Goal: Task Accomplishment & Management: Use online tool/utility

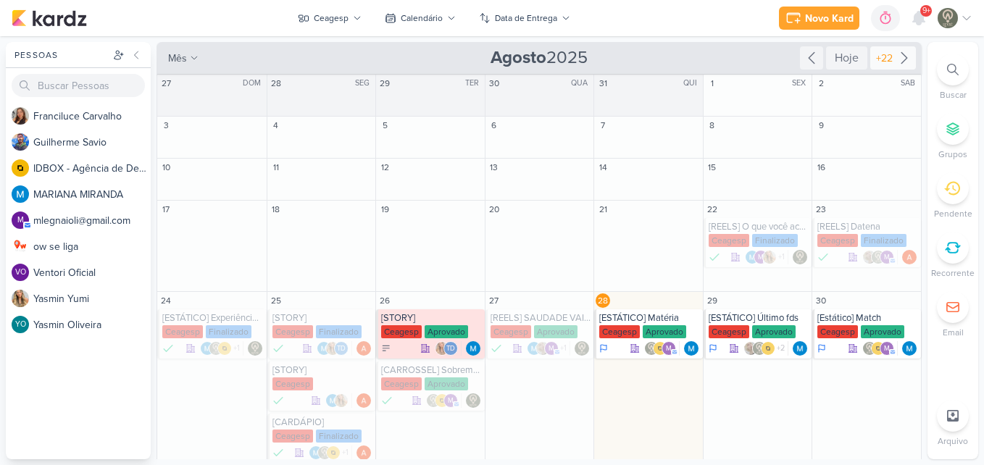
click at [875, 57] on div "+22" at bounding box center [884, 58] width 22 height 15
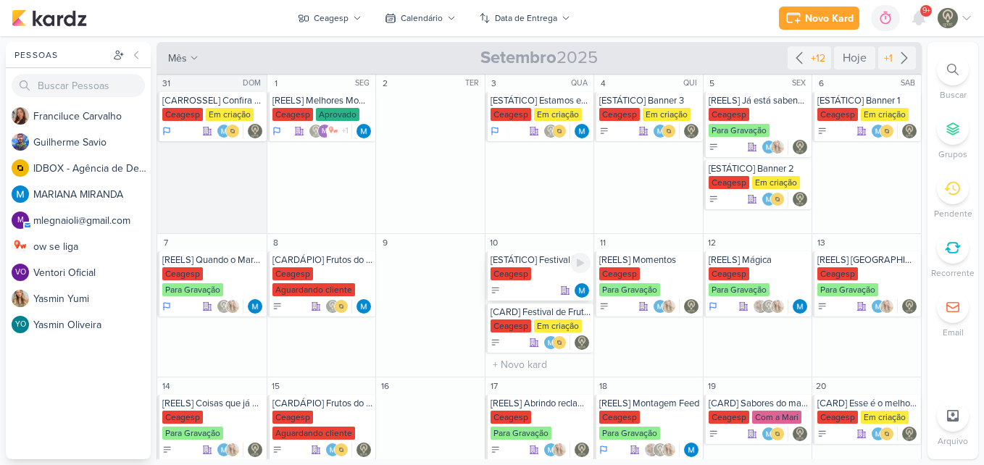
click at [523, 281] on div "Ceagesp" at bounding box center [541, 274] width 101 height 14
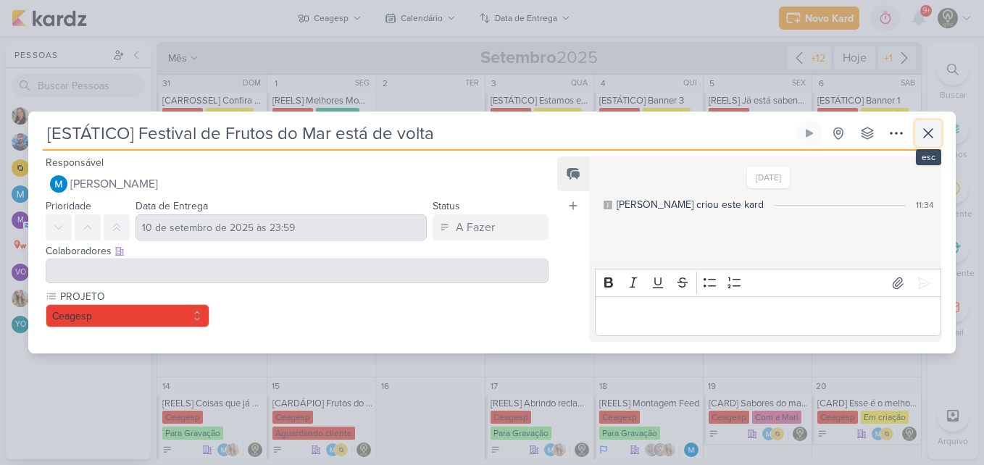
click at [931, 136] on icon at bounding box center [928, 133] width 9 height 9
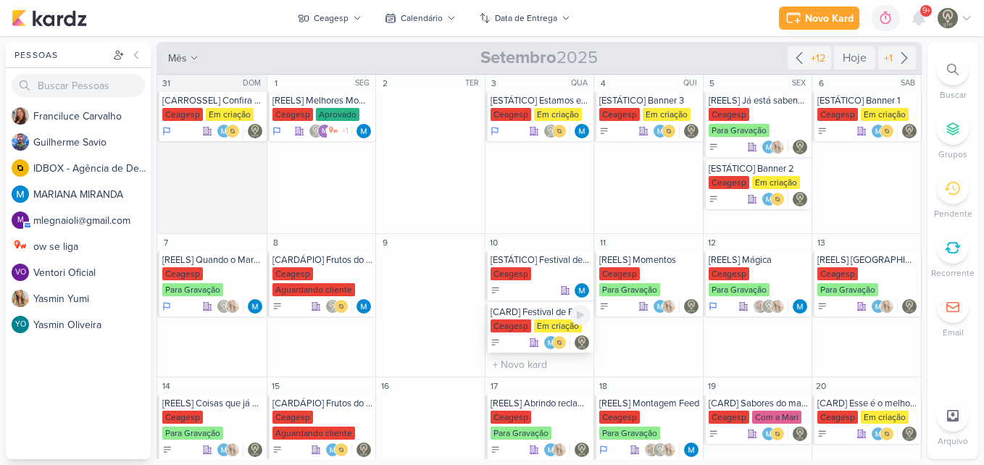
click at [552, 318] on div "[CARD] Festival de Frutos do Mar está de volta! Ceagesp Em criação" at bounding box center [540, 328] width 109 height 49
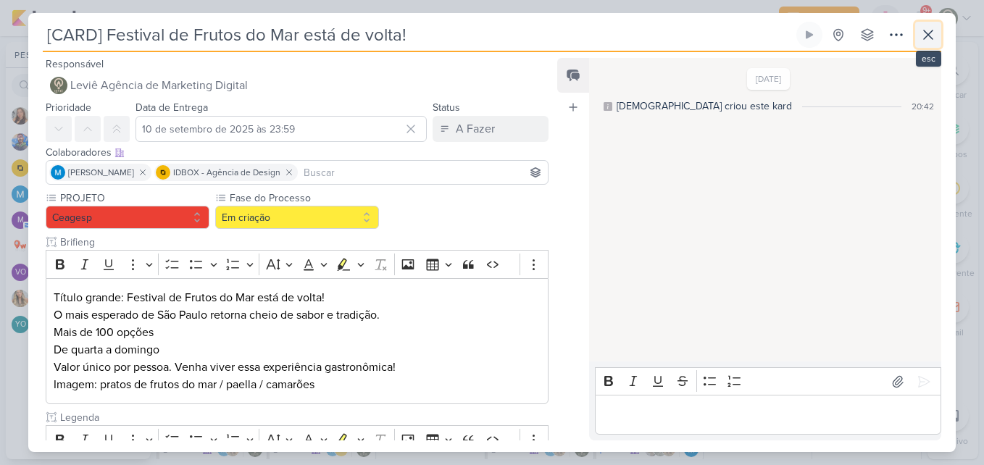
click at [922, 40] on icon at bounding box center [928, 34] width 17 height 17
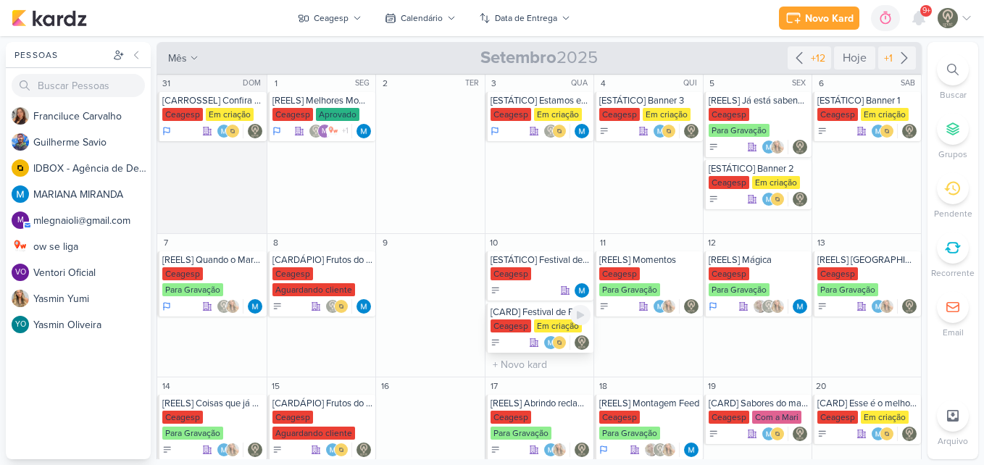
click at [536, 315] on div "[CARD] Festival de Frutos do Mar está de volta!" at bounding box center [541, 313] width 101 height 12
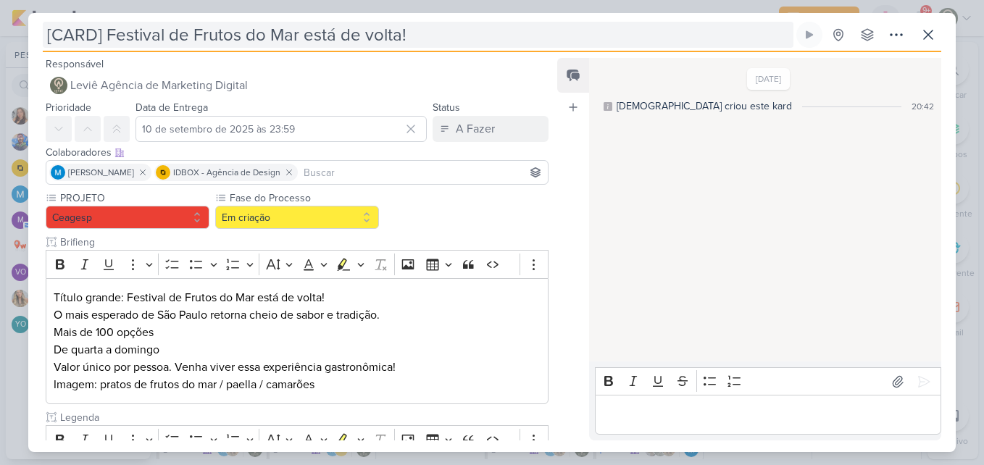
click at [94, 37] on input "[CARD] Festival de Frutos do Mar está de volta!" at bounding box center [418, 35] width 751 height 26
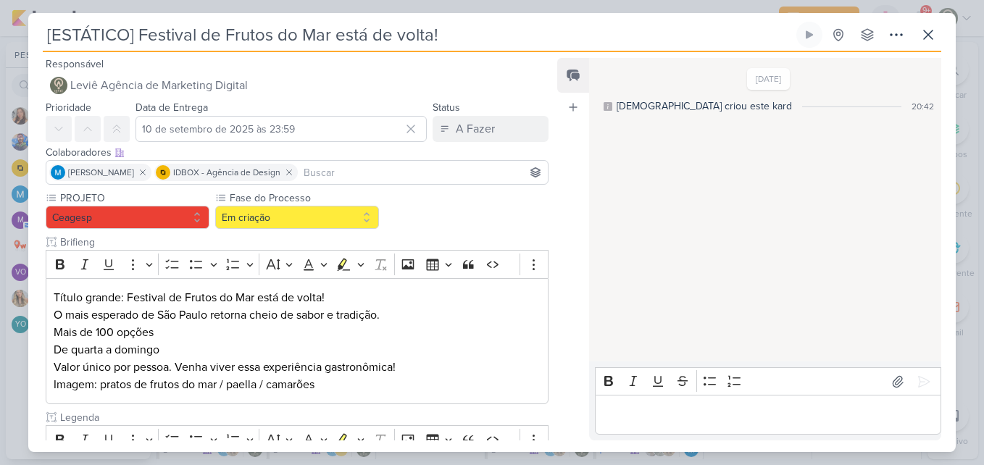
type input "[ESTÁTICO] Festival de Frutos do Mar está de volta!"
click at [919, 41] on button at bounding box center [928, 35] width 26 height 26
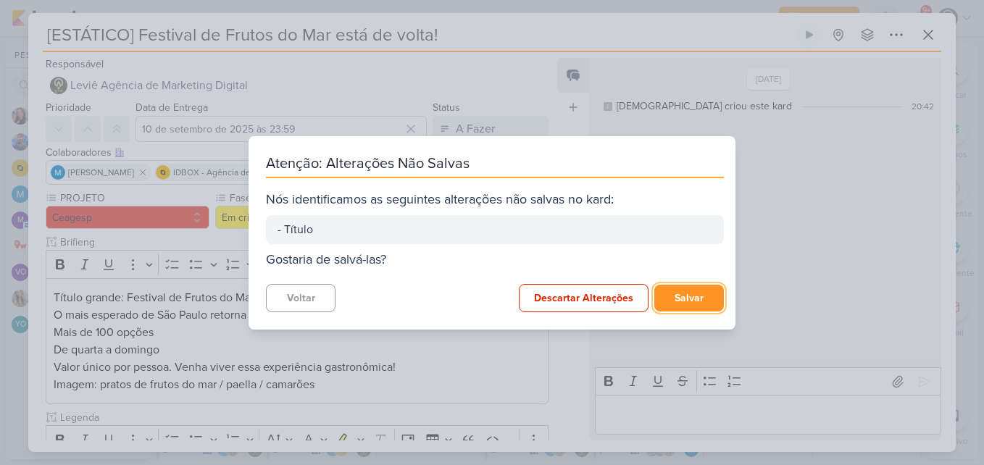
click at [658, 296] on button "Salvar" at bounding box center [690, 298] width 70 height 27
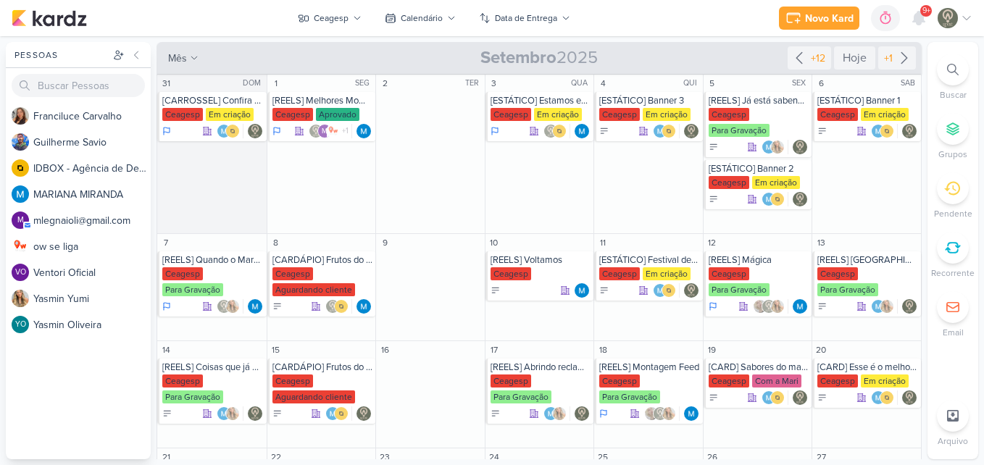
drag, startPoint x: 923, startPoint y: 175, endPoint x: 923, endPoint y: 191, distance: 16.0
click at [923, 191] on div "Pessoas [GEOGRAPHIC_DATA] F r a n c i l u c e C a r v a l h o G u i l h e r m e…" at bounding box center [492, 251] width 984 height 418
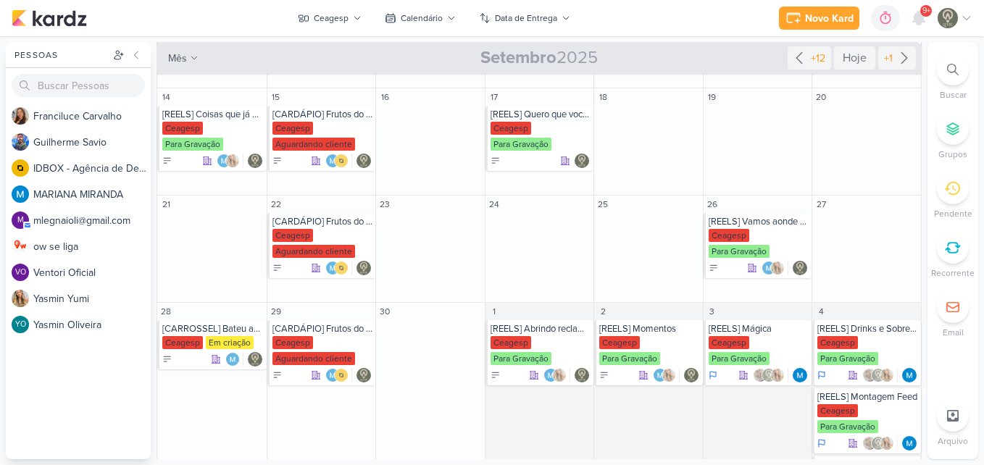
scroll to position [245, 0]
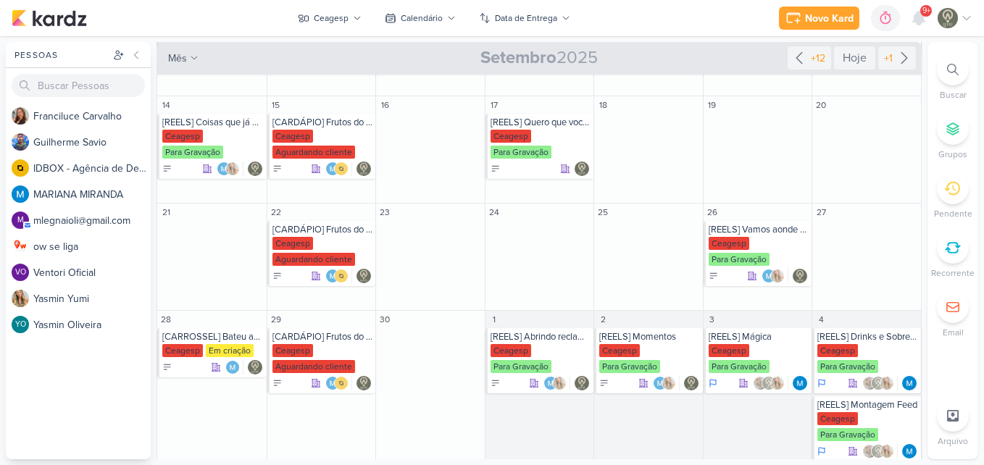
click at [927, 254] on div "Pessoas [GEOGRAPHIC_DATA] F r a n c i l u c e C a r v a l h o G u i l h e r m e…" at bounding box center [492, 251] width 984 height 418
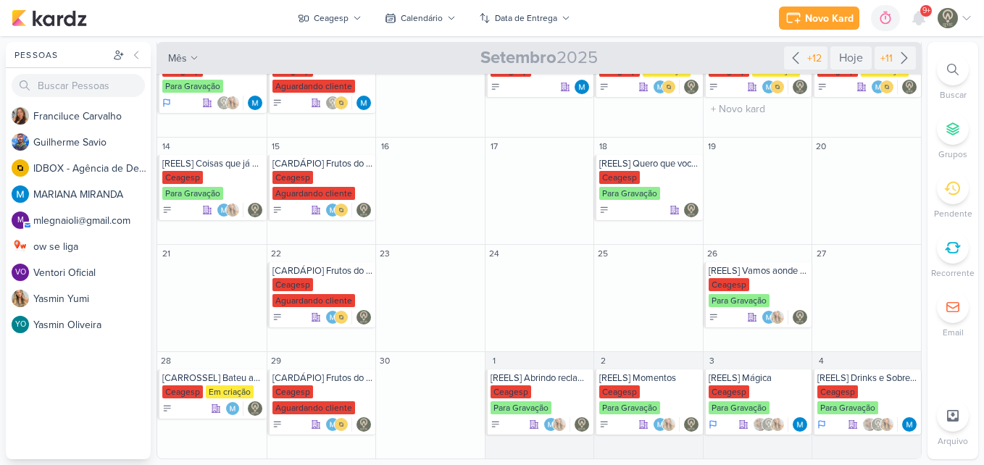
scroll to position [204, 0]
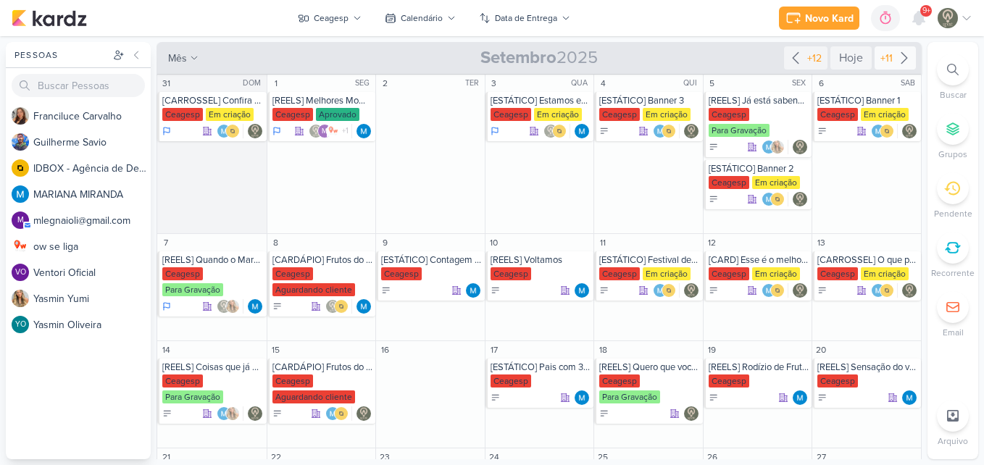
click at [884, 62] on div "+11" at bounding box center [887, 58] width 18 height 15
